Goal: Communication & Community: Connect with others

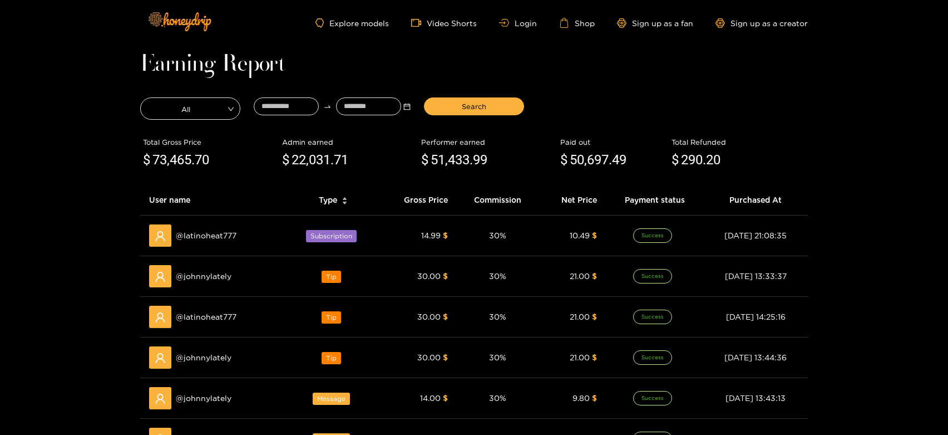
click at [514, 28] on div "Explore models Video Shorts Login Shop Sign up as a fan Sign up as a creator" at bounding box center [474, 23] width 668 height 46
click at [514, 23] on link "Login" at bounding box center [518, 23] width 38 height 8
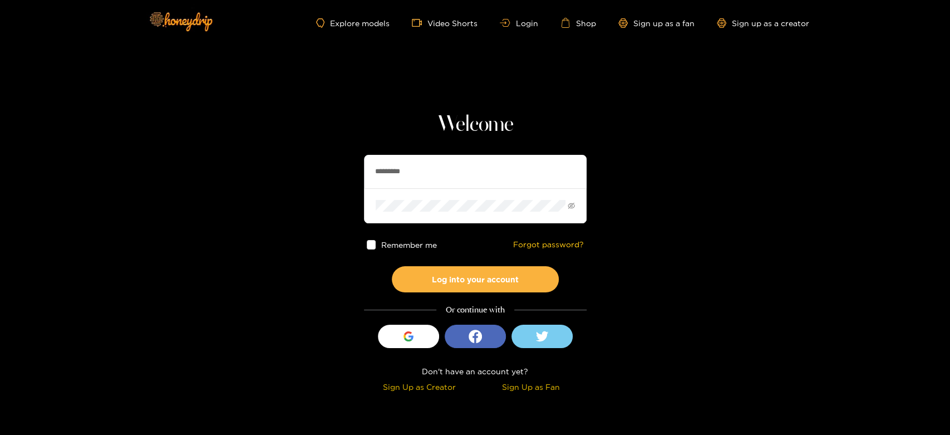
drag, startPoint x: 424, startPoint y: 169, endPoint x: 356, endPoint y: 166, distance: 68.0
click at [356, 166] on section "Welcome ********* Remember me Forgot password? Log into your account Or continu…" at bounding box center [475, 198] width 950 height 396
paste input "text"
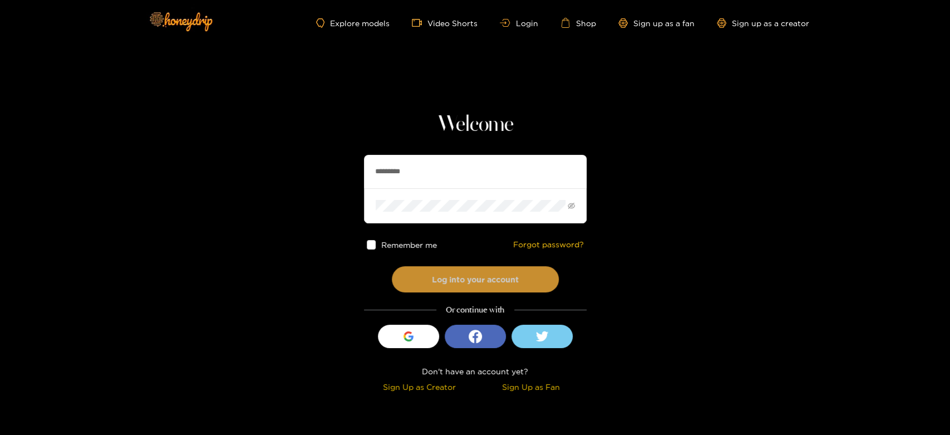
type input "*********"
click at [427, 278] on button "Log into your account" at bounding box center [475, 279] width 167 height 26
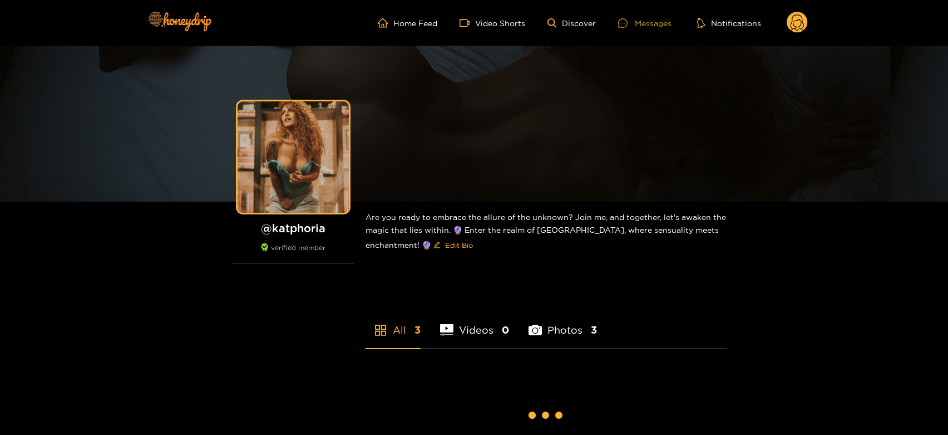
click at [621, 22] on icon at bounding box center [622, 22] width 9 height 9
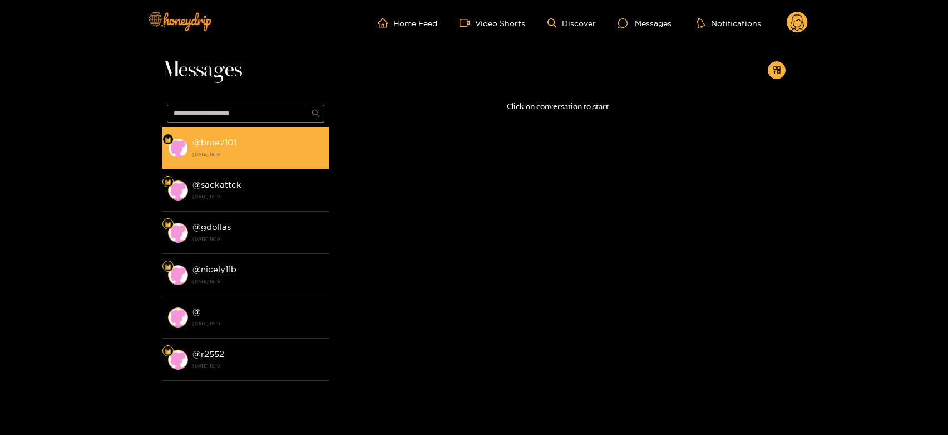
click at [222, 141] on strong "@ brae7101" at bounding box center [215, 141] width 44 height 9
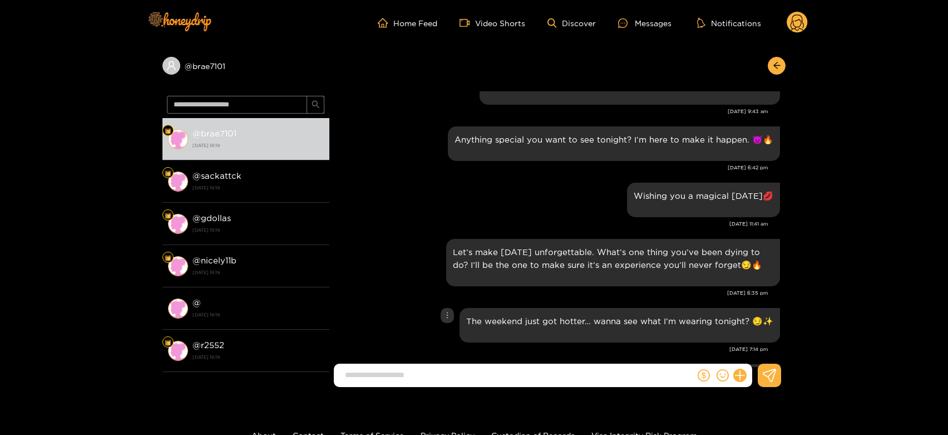
scroll to position [1255, 0]
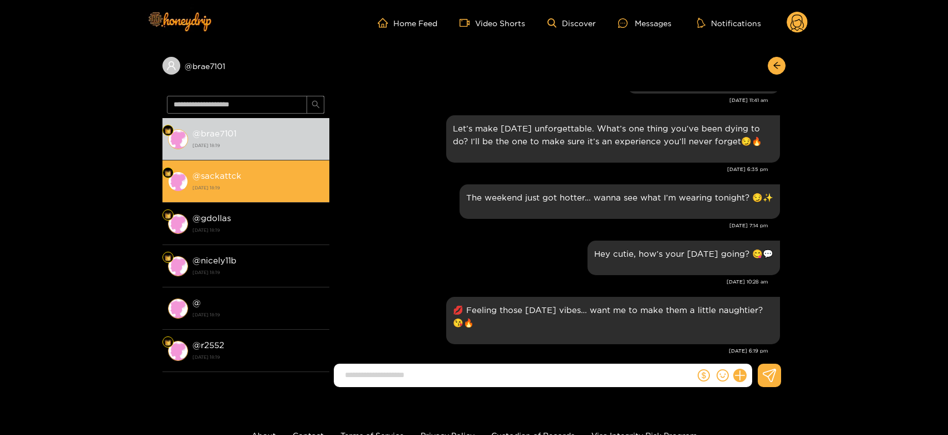
click at [200, 171] on strong "@ sackattck" at bounding box center [217, 175] width 49 height 9
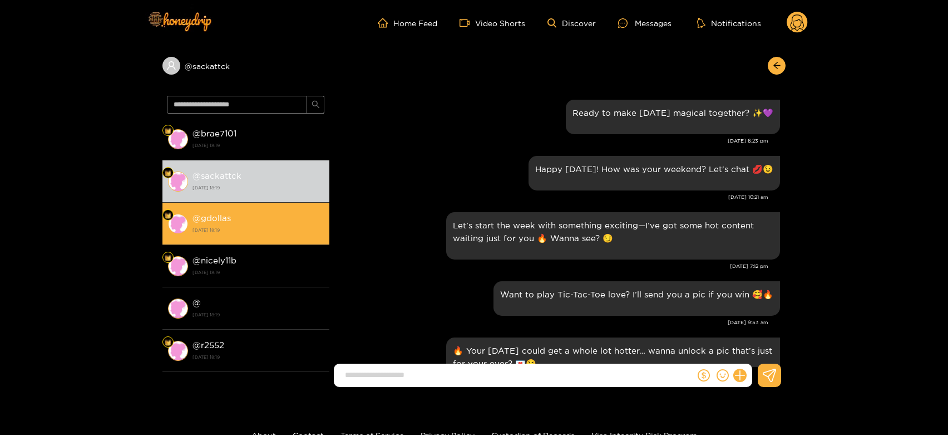
scroll to position [1255, 0]
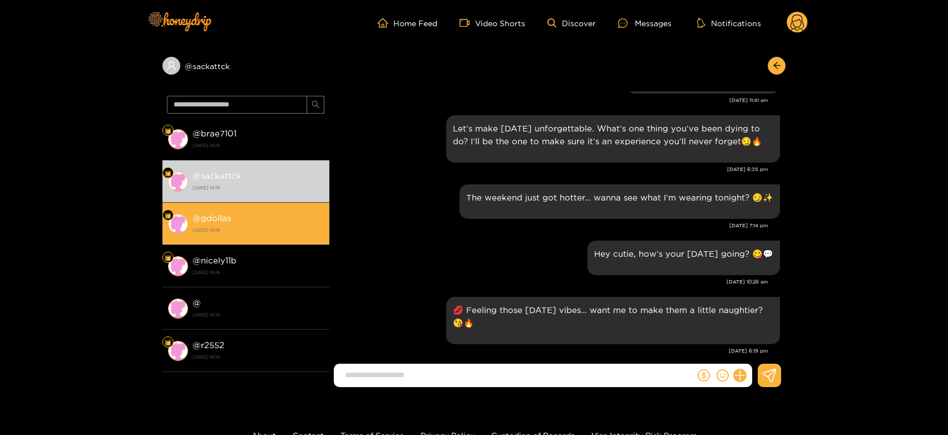
click at [228, 219] on strong "@ gdollas" at bounding box center [212, 217] width 38 height 9
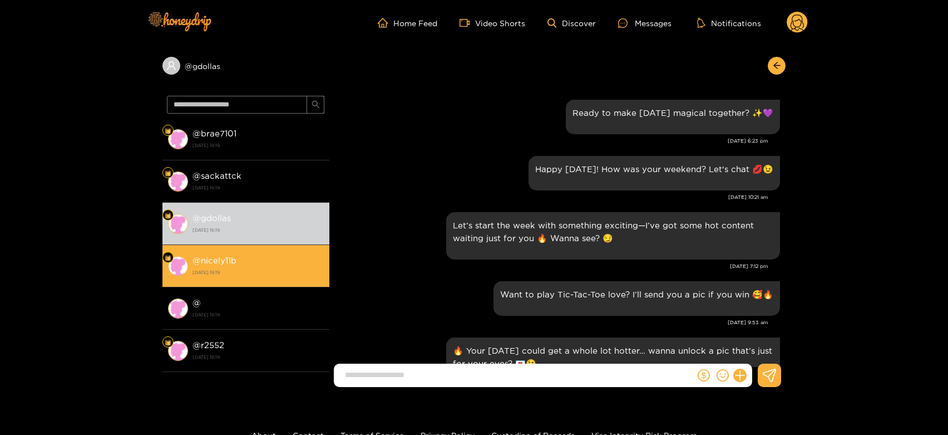
scroll to position [1255, 0]
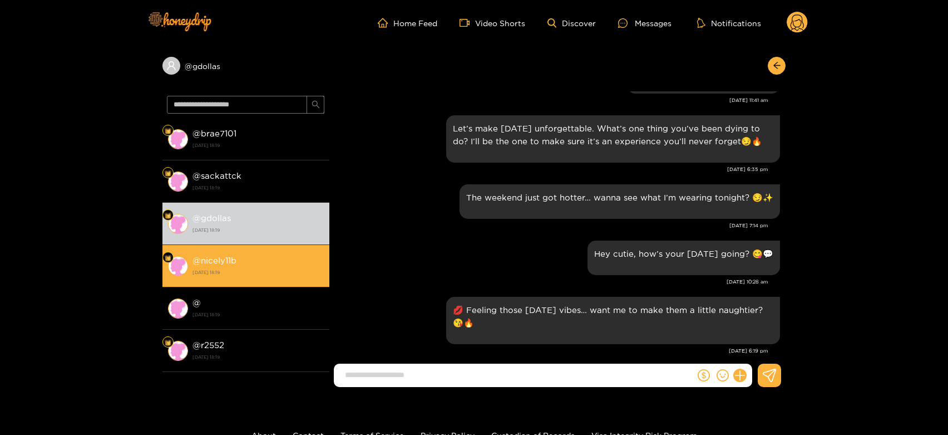
click at [317, 271] on strong "[DATE] 18:19" at bounding box center [258, 272] width 131 height 10
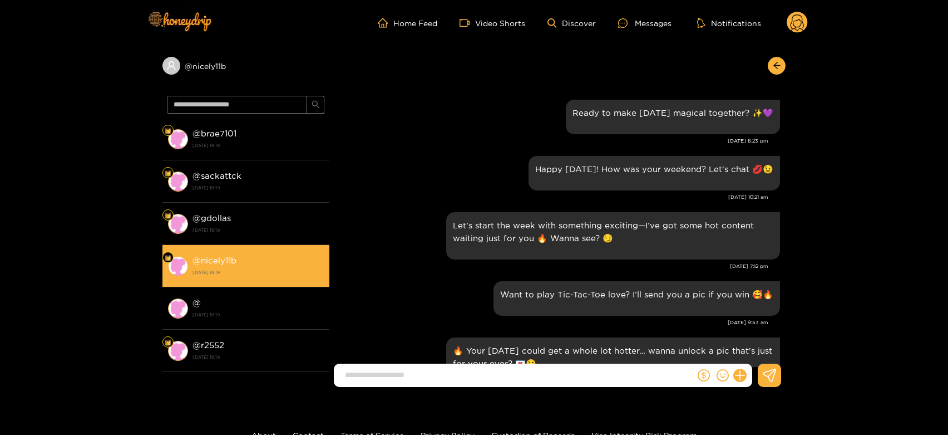
scroll to position [1255, 0]
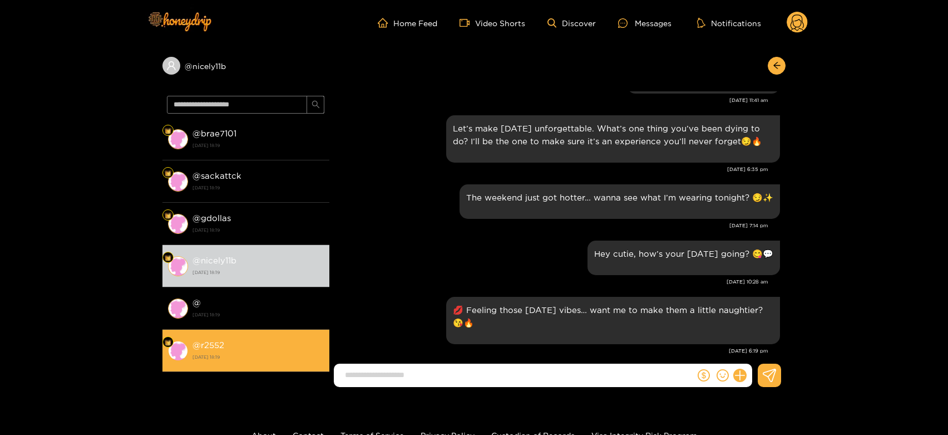
click at [284, 338] on div "@ r2552 [DATE] 18:19" at bounding box center [258, 350] width 131 height 25
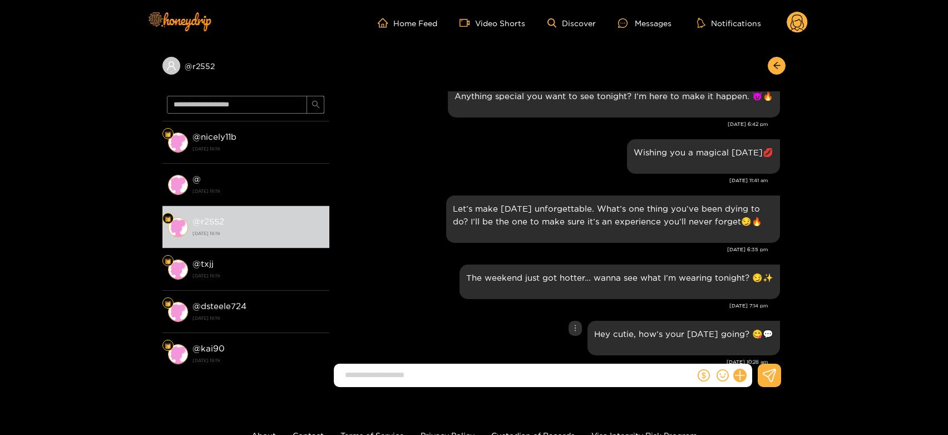
scroll to position [1069, 0]
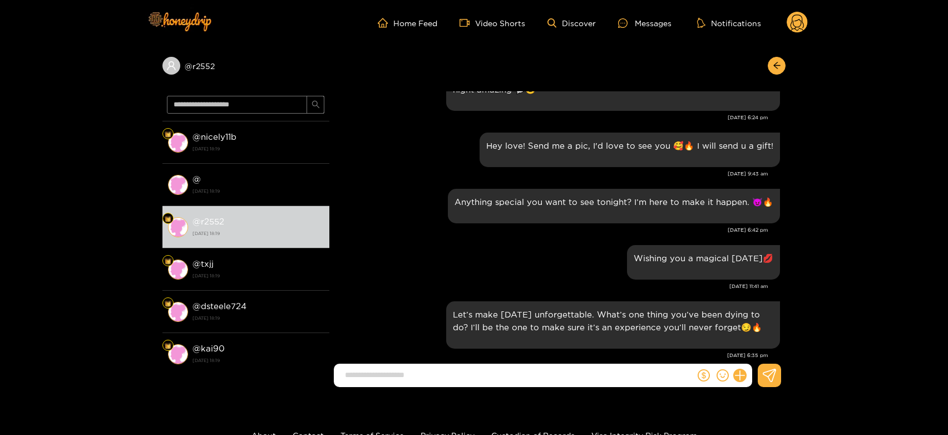
click at [791, 13] on icon at bounding box center [797, 23] width 21 height 22
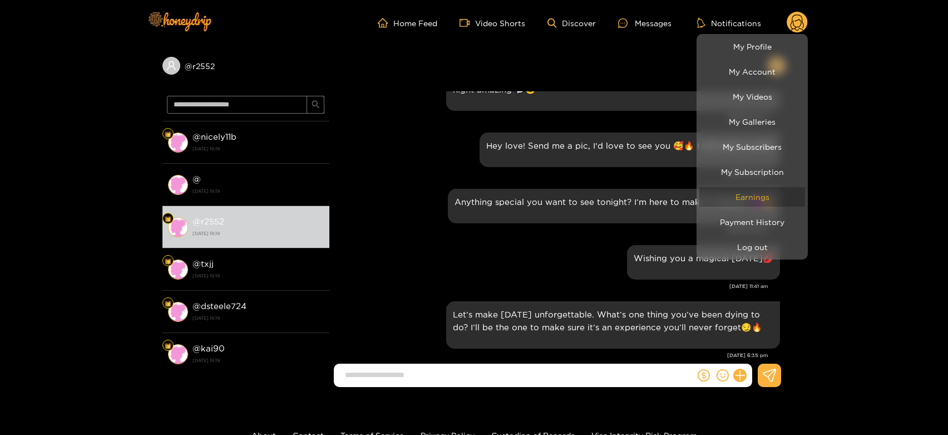
click at [773, 193] on link "Earnings" at bounding box center [753, 196] width 106 height 19
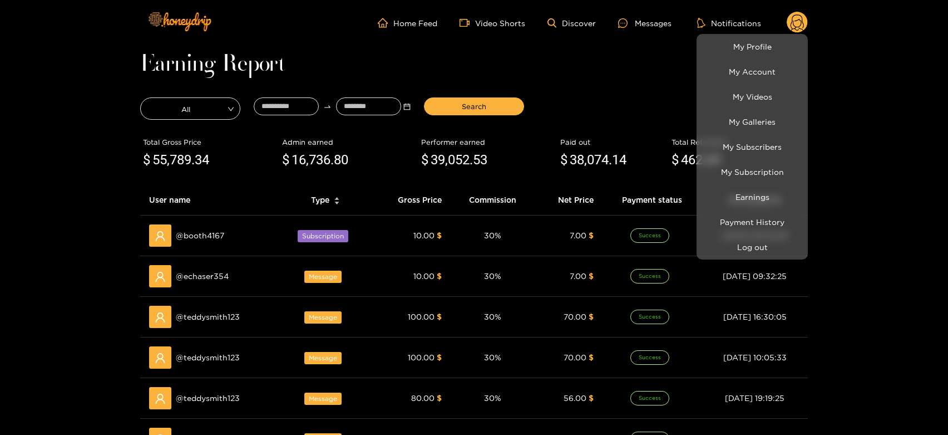
click at [212, 276] on div at bounding box center [474, 217] width 948 height 435
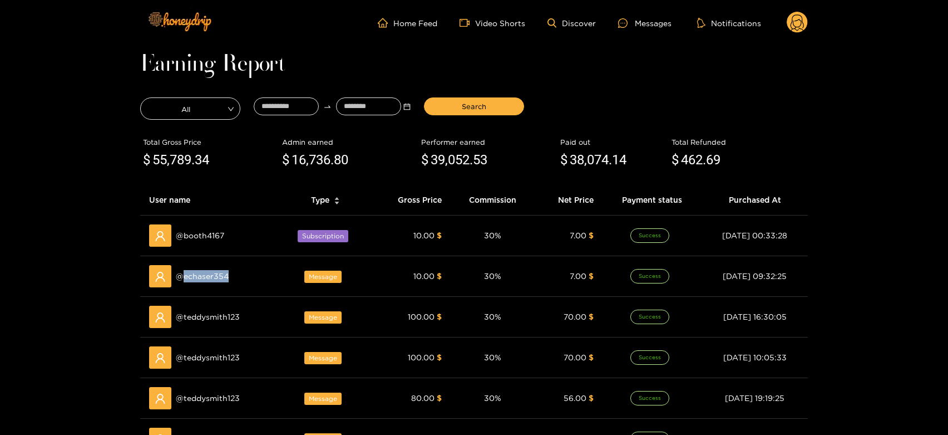
click at [212, 276] on span "@ echaser354" at bounding box center [202, 276] width 53 height 12
click at [558, 85] on div "Earning Report All Search Total Gross Price $ 55,789 .34 Admin earned $ 16,736 …" at bounding box center [474, 388] width 668 height 663
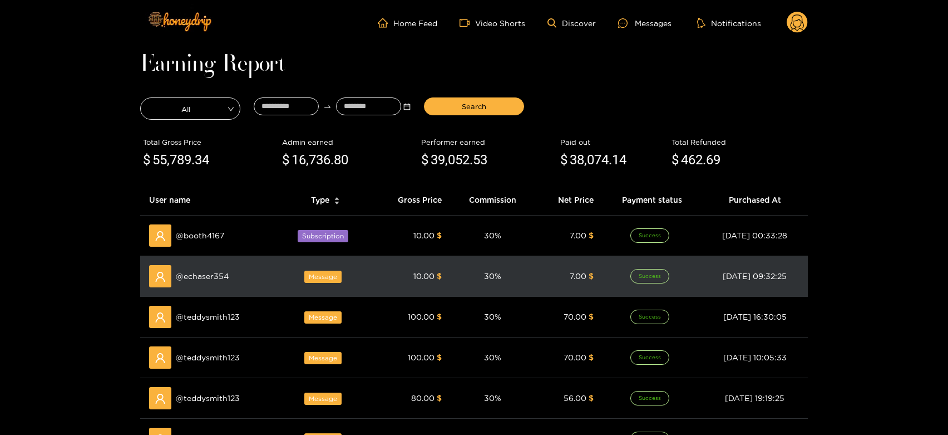
click at [196, 283] on div "@ echaser354" at bounding box center [209, 276] width 121 height 22
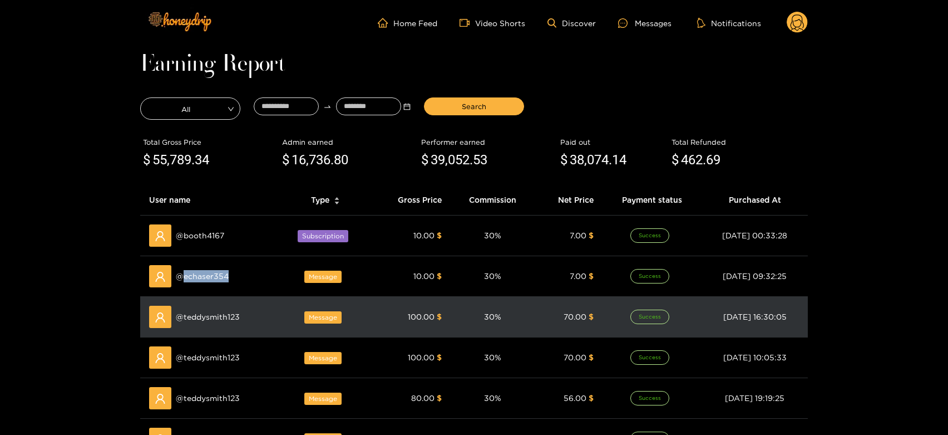
copy span "echaser354"
click at [210, 322] on span "@ teddysmith123" at bounding box center [208, 317] width 64 height 12
copy span "teddysmith123"
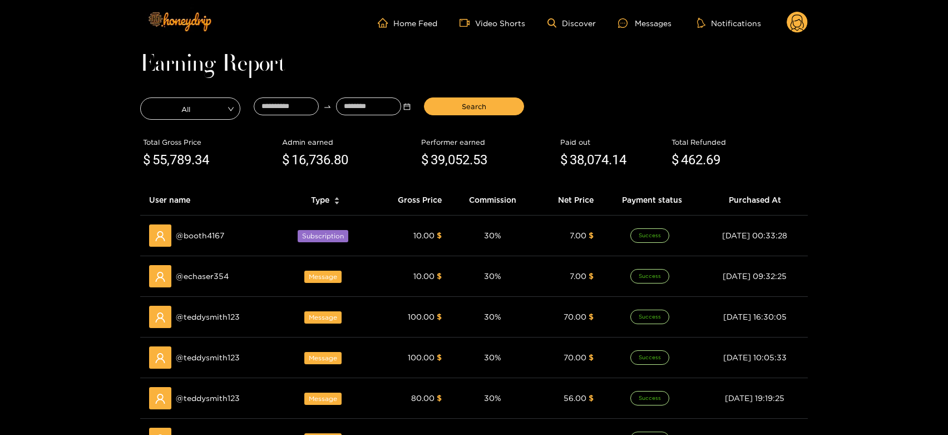
click at [631, 18] on div at bounding box center [626, 22] width 17 height 9
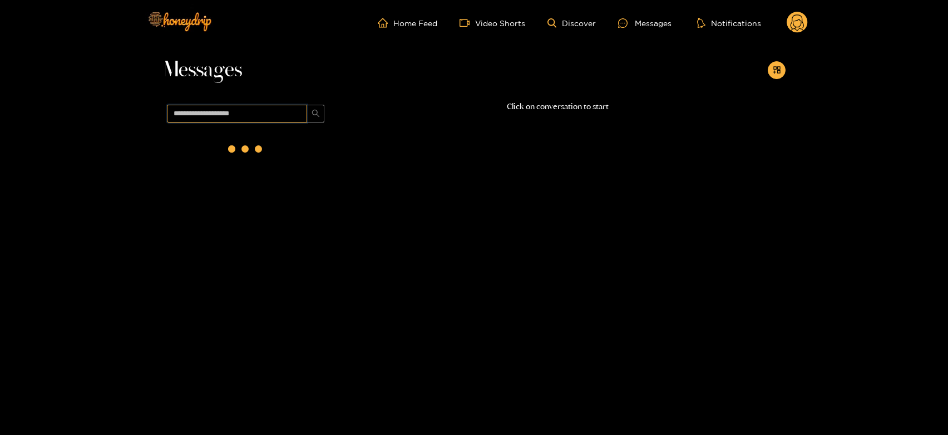
click at [289, 110] on input "text" at bounding box center [237, 114] width 140 height 18
paste input "**********"
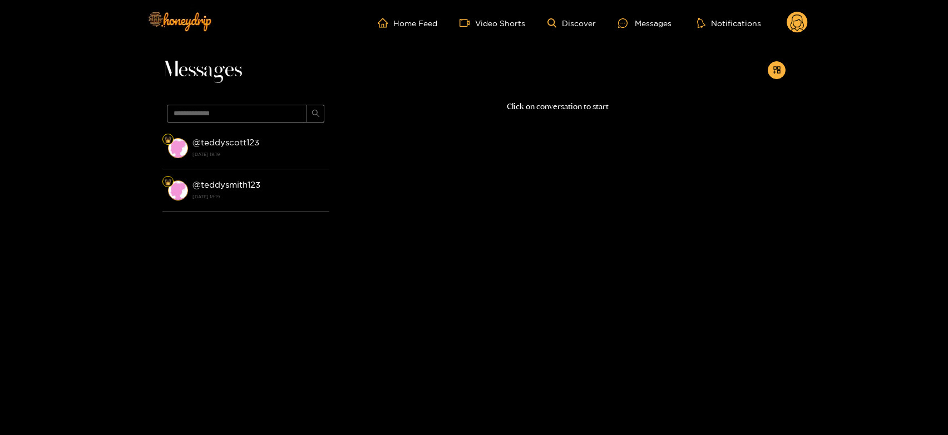
click at [300, 181] on div "@ teddysmith123 [DATE] 18:19" at bounding box center [258, 190] width 131 height 25
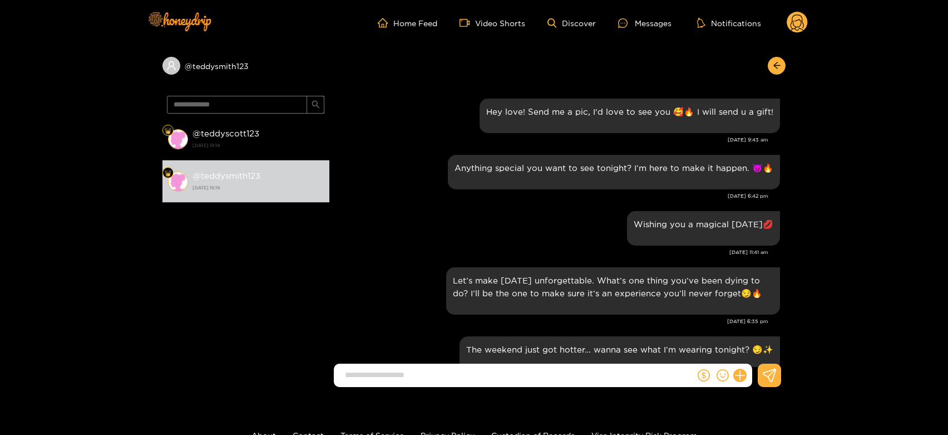
scroll to position [1012, 0]
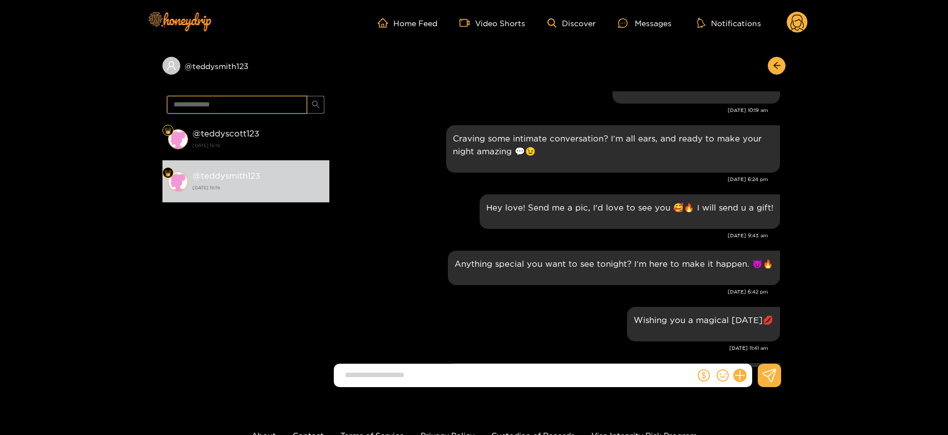
click at [215, 105] on input "**********" at bounding box center [237, 105] width 140 height 18
paste input "text"
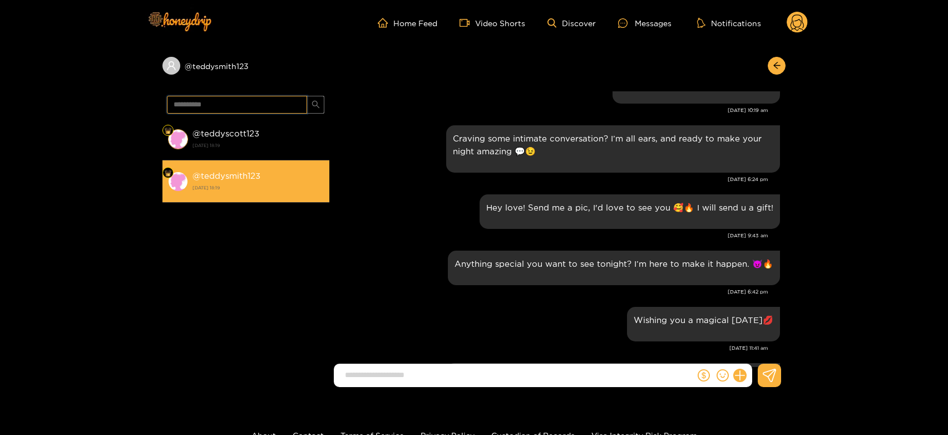
type input "**********"
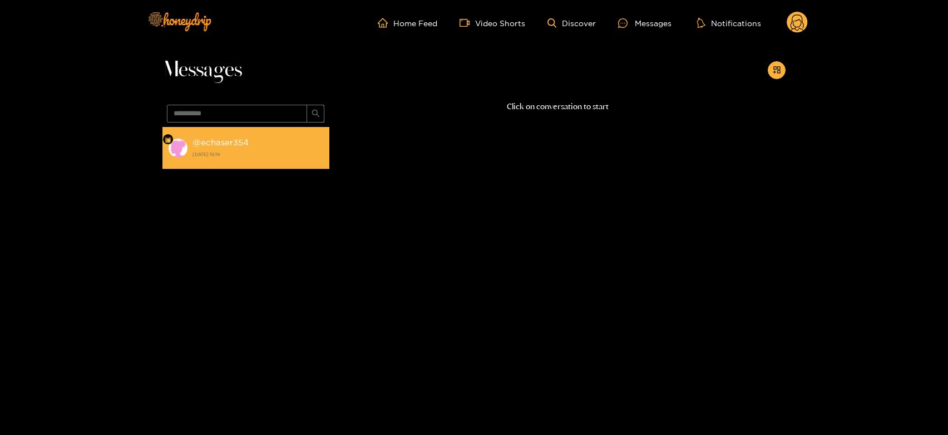
click at [240, 143] on strong "@ echaser354" at bounding box center [221, 141] width 56 height 9
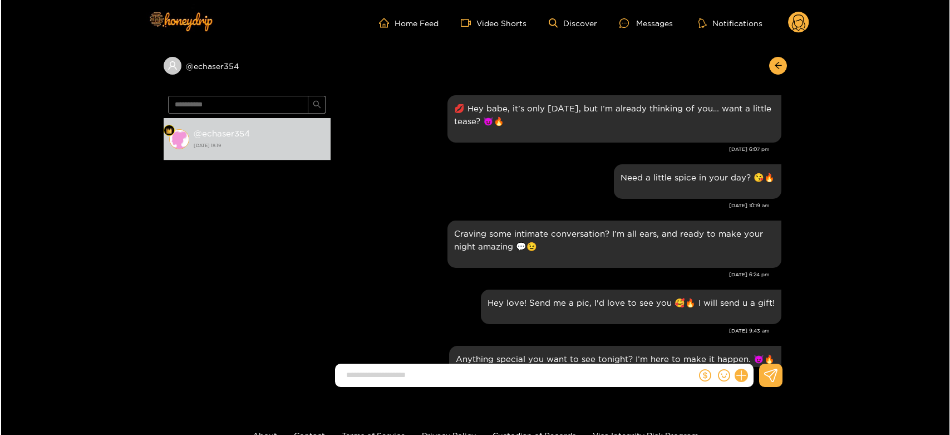
scroll to position [871, 0]
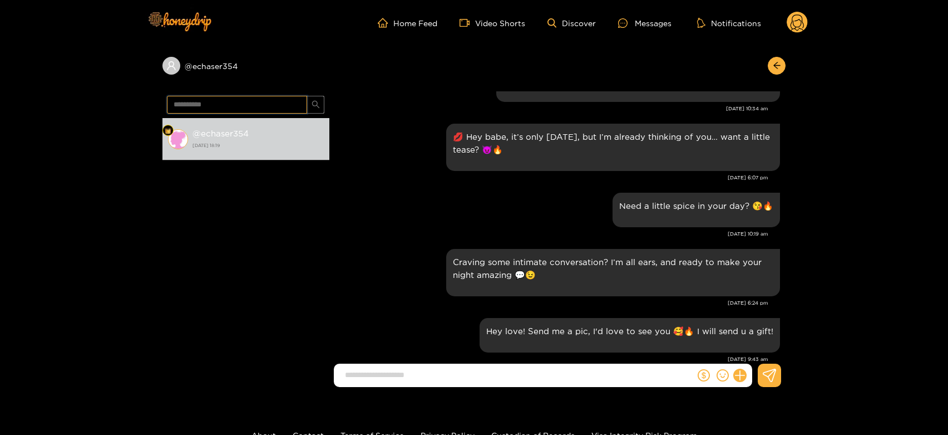
click at [230, 110] on input "**********" at bounding box center [237, 105] width 140 height 18
click at [800, 13] on circle at bounding box center [797, 22] width 21 height 21
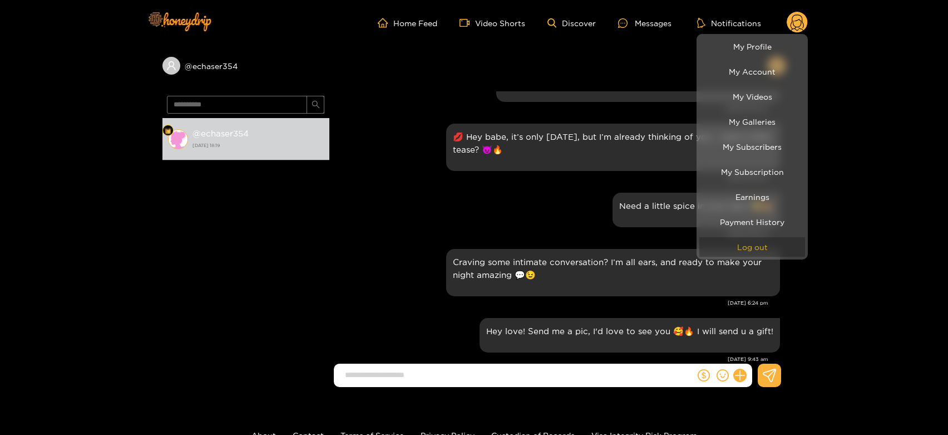
click at [762, 248] on button "Log out" at bounding box center [753, 246] width 106 height 19
